Goal: Navigation & Orientation: Find specific page/section

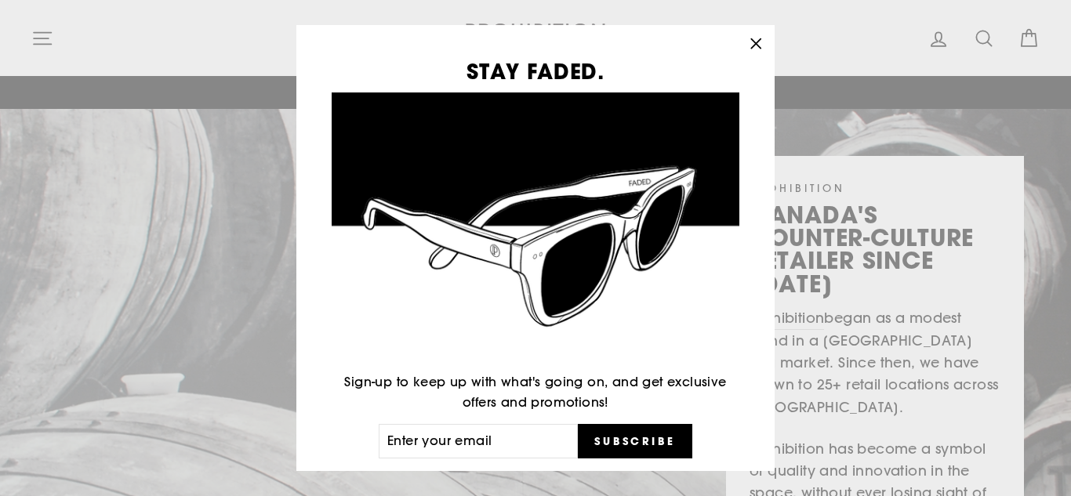
click at [756, 42] on icon "button" at bounding box center [755, 42] width 9 height 9
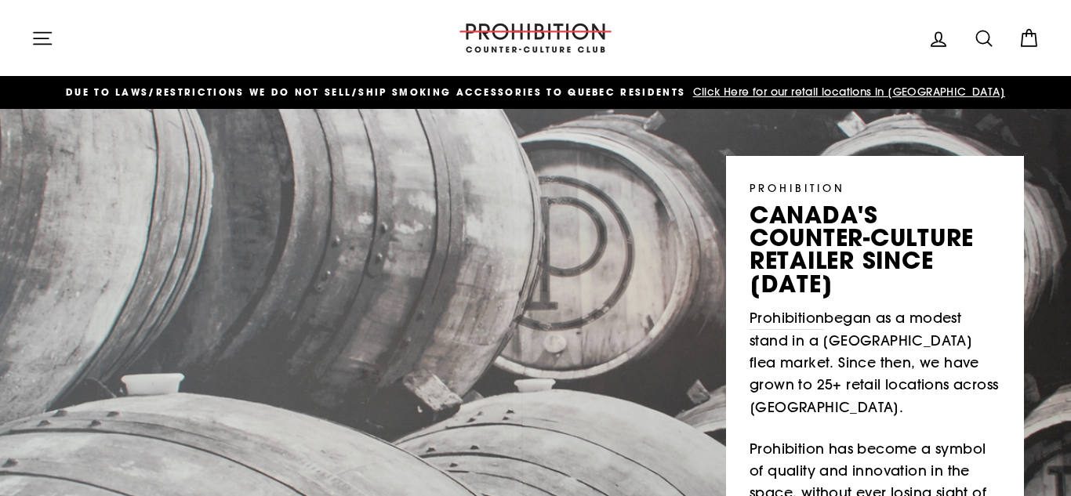
click at [46, 36] on icon "button" at bounding box center [42, 38] width 22 height 22
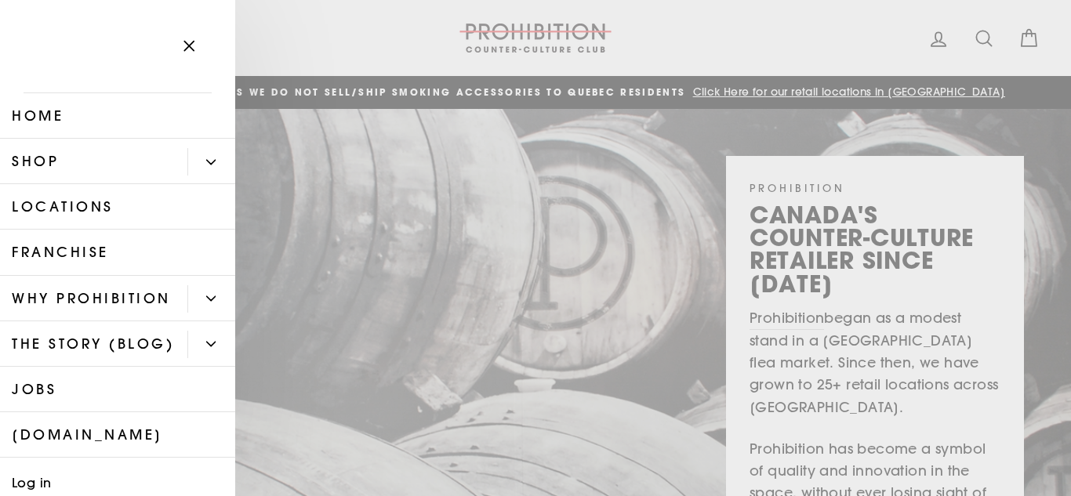
click at [205, 165] on button "Primary" at bounding box center [211, 161] width 48 height 27
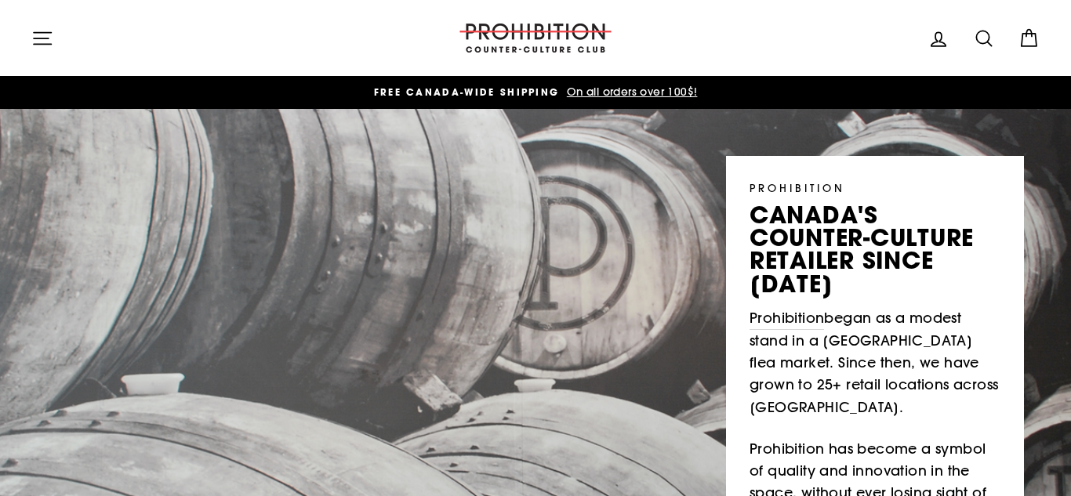
click at [612, 394] on div "PROHIBITION canada's counter-culture retailer since 1984 Prohibition began as a…" at bounding box center [535, 339] width 1071 height 460
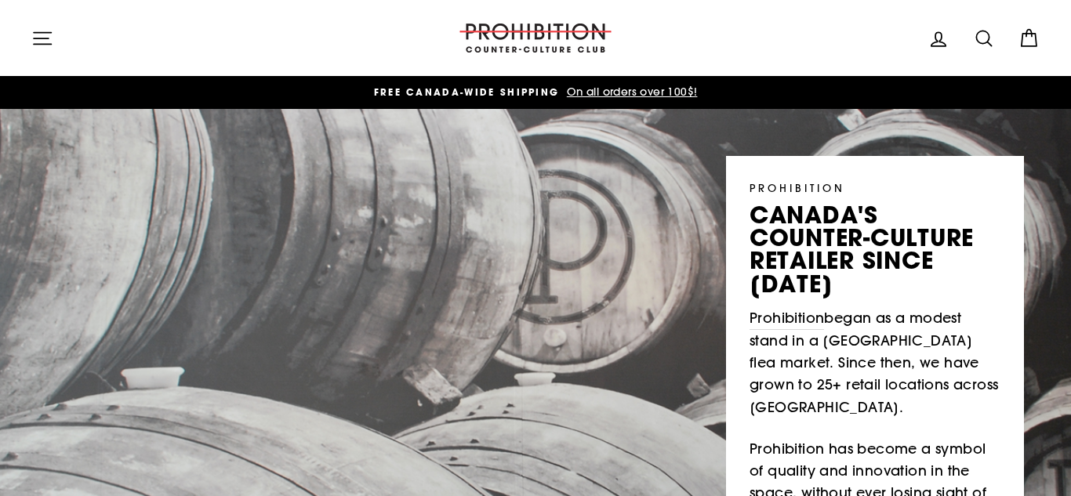
click at [42, 41] on icon "button" at bounding box center [42, 38] width 22 height 22
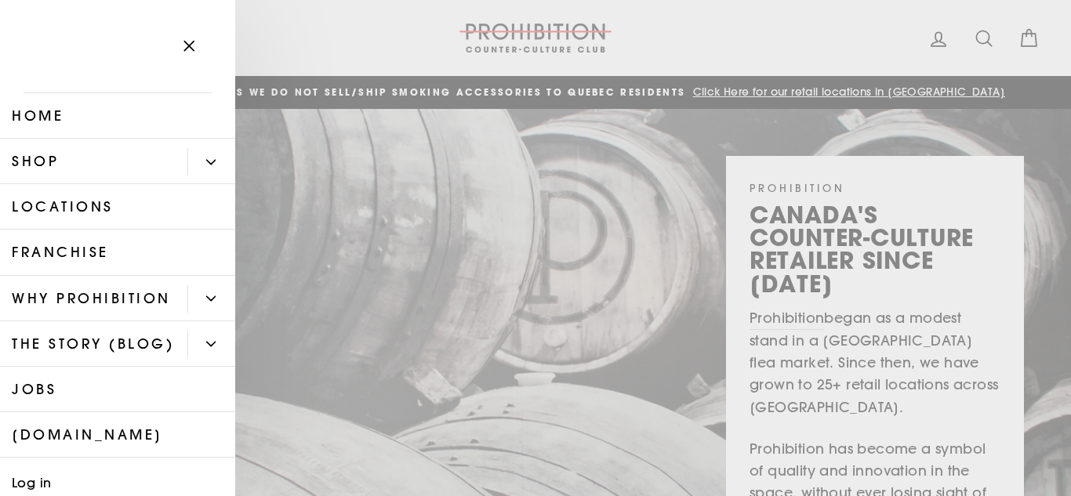
click at [201, 164] on button "Primary" at bounding box center [211, 161] width 48 height 27
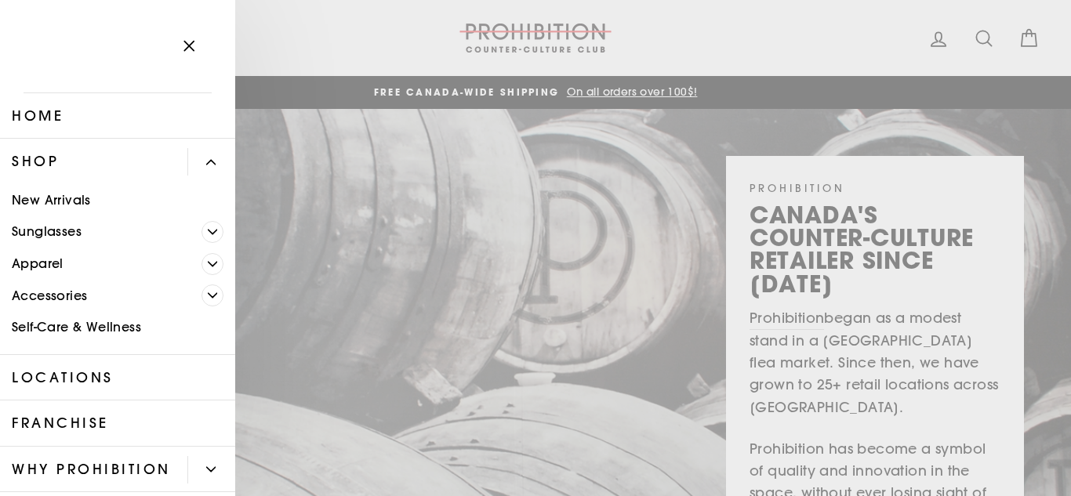
click at [214, 168] on button "Primary" at bounding box center [211, 161] width 48 height 27
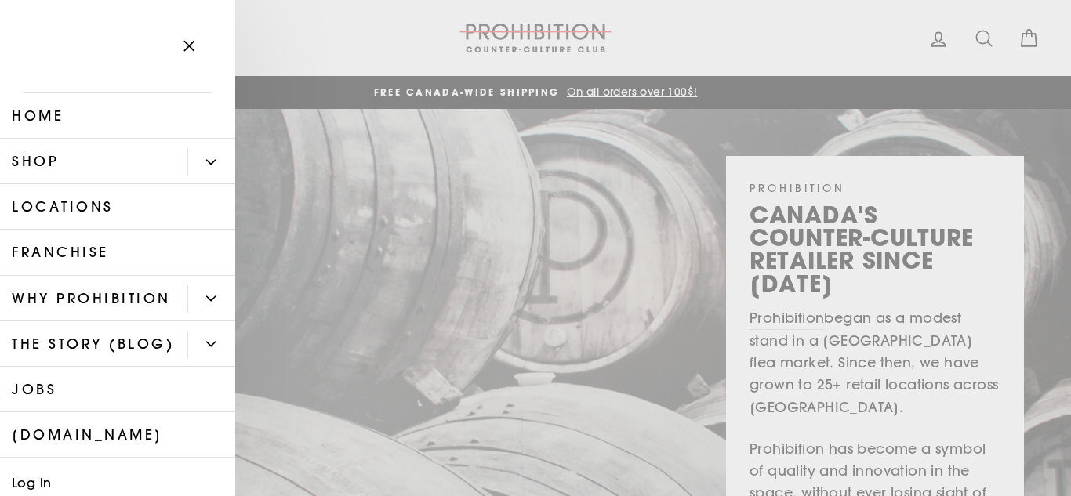
click at [194, 49] on icon "button" at bounding box center [189, 46] width 22 height 22
